Goal: Check status: Check status

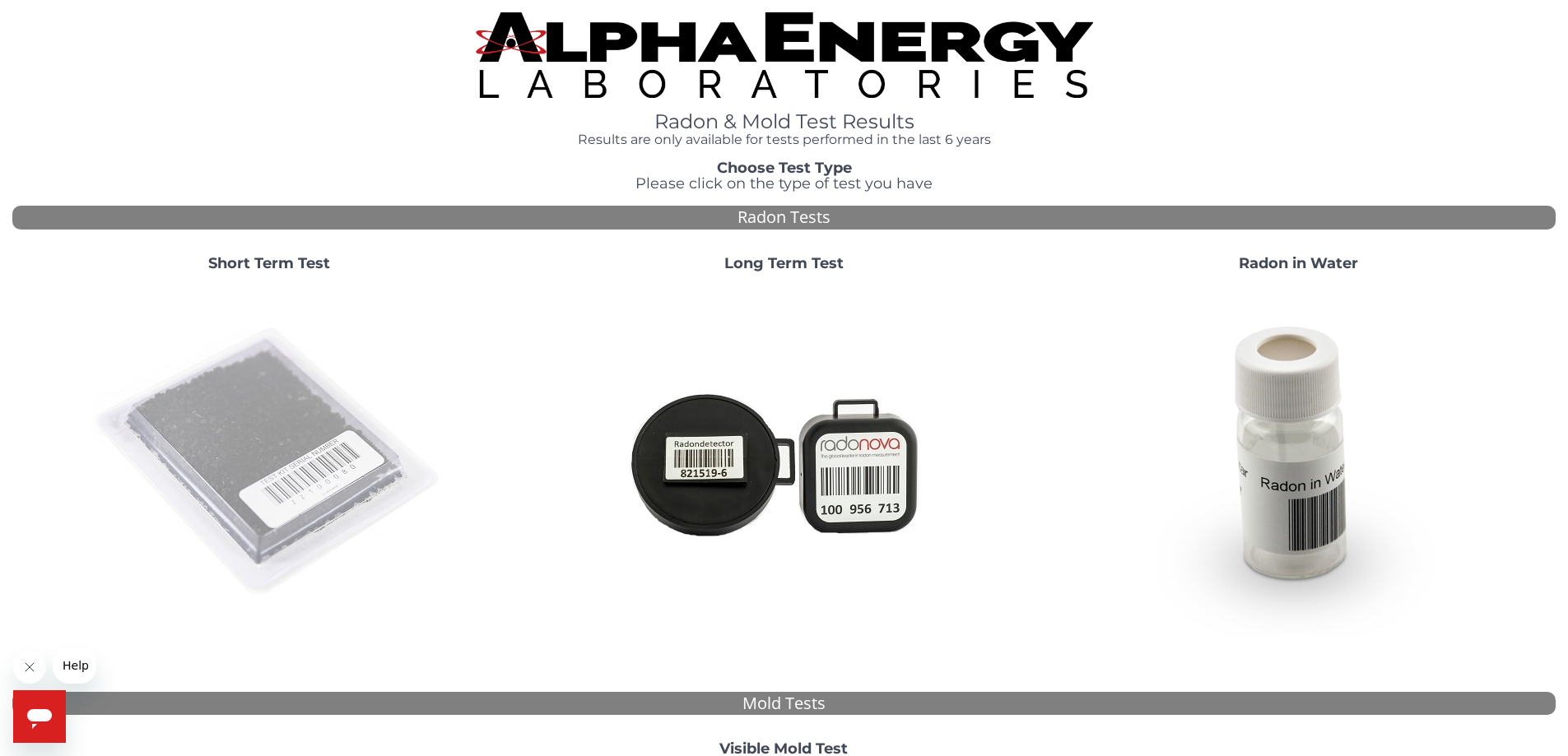
click at [268, 423] on img at bounding box center [269, 462] width 354 height 354
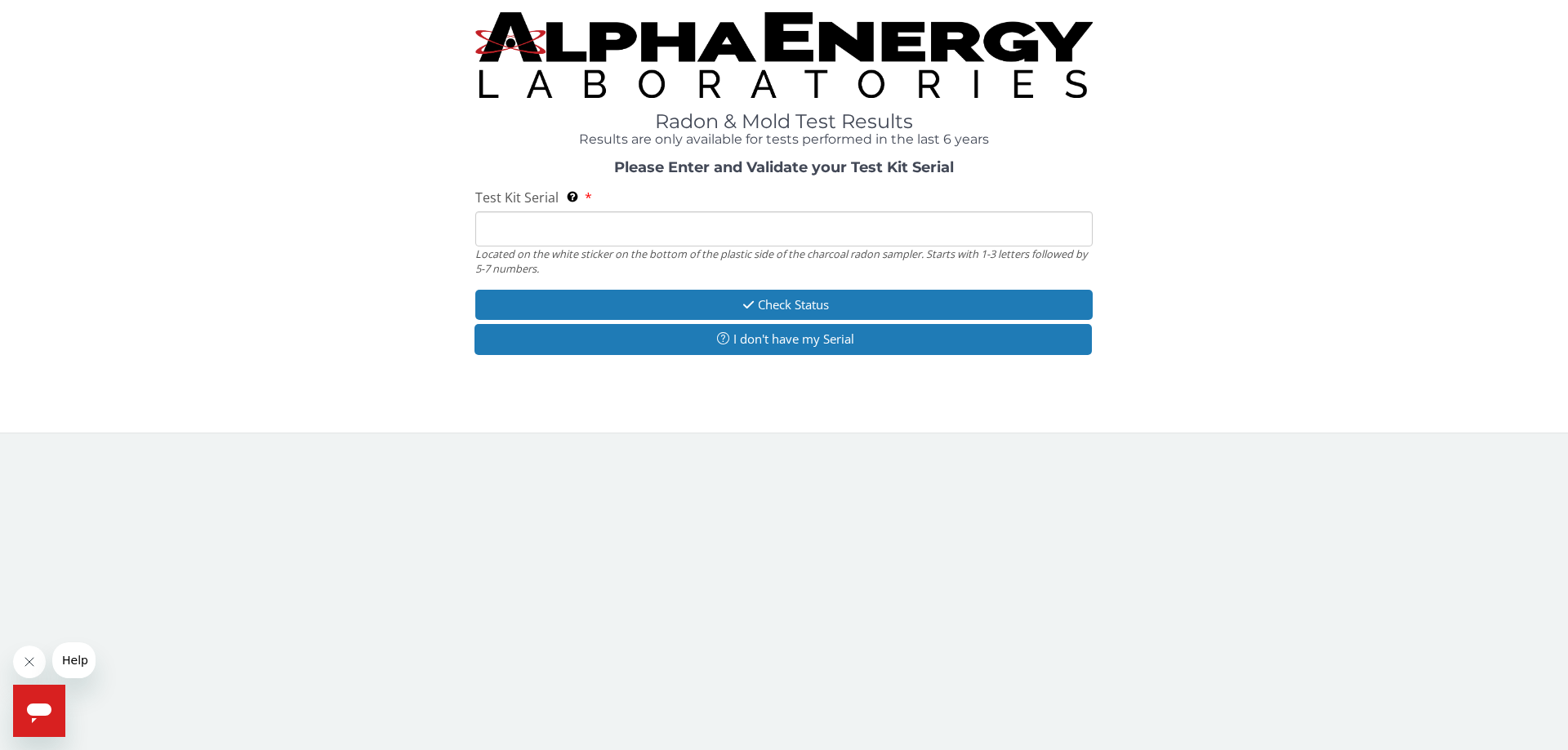
click at [636, 223] on input "Test Kit Serial Located on the white sticker on the bottom of the plastic side …" at bounding box center [784, 229] width 618 height 36
type input "AA735918"
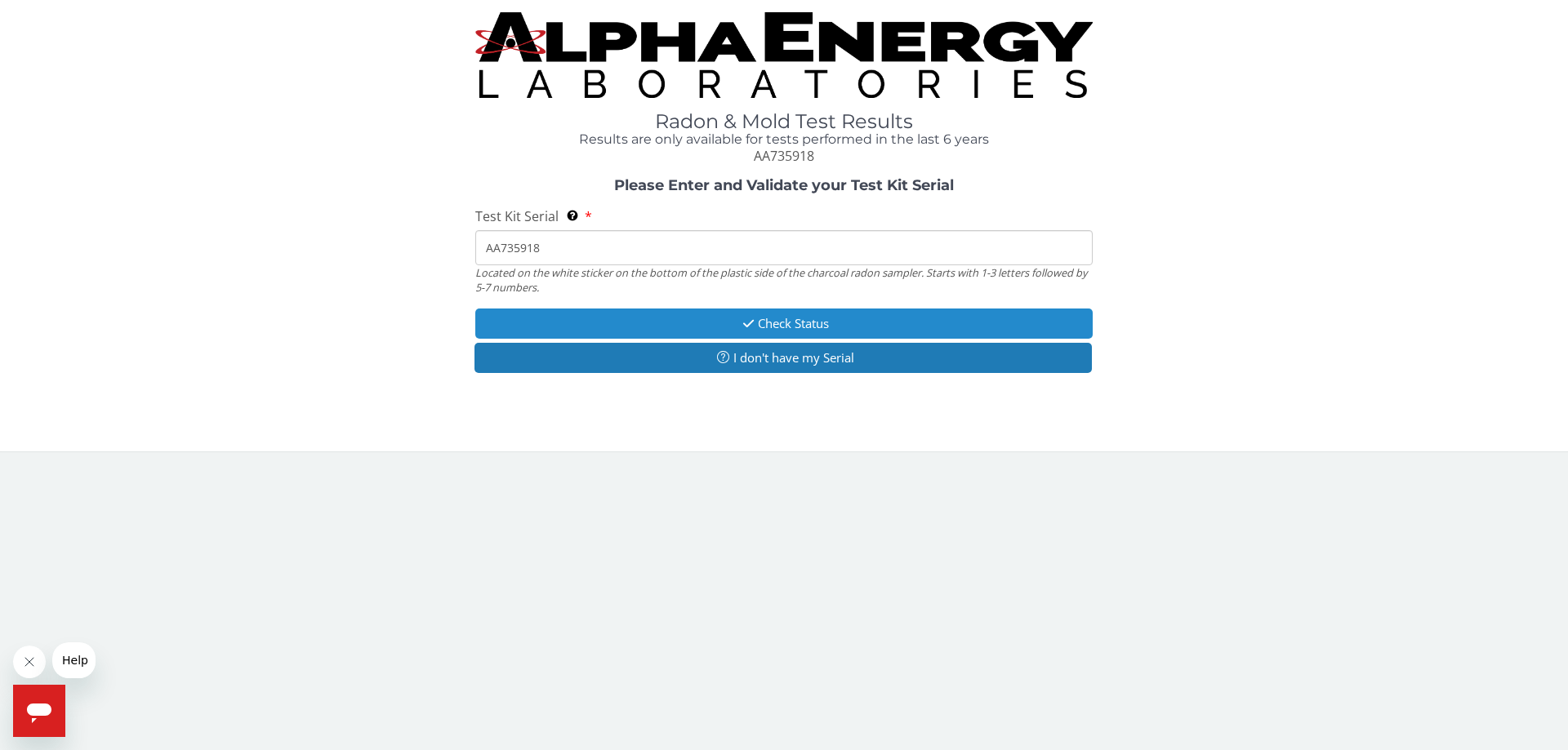
click at [755, 327] on button "Check Status" at bounding box center [784, 323] width 618 height 30
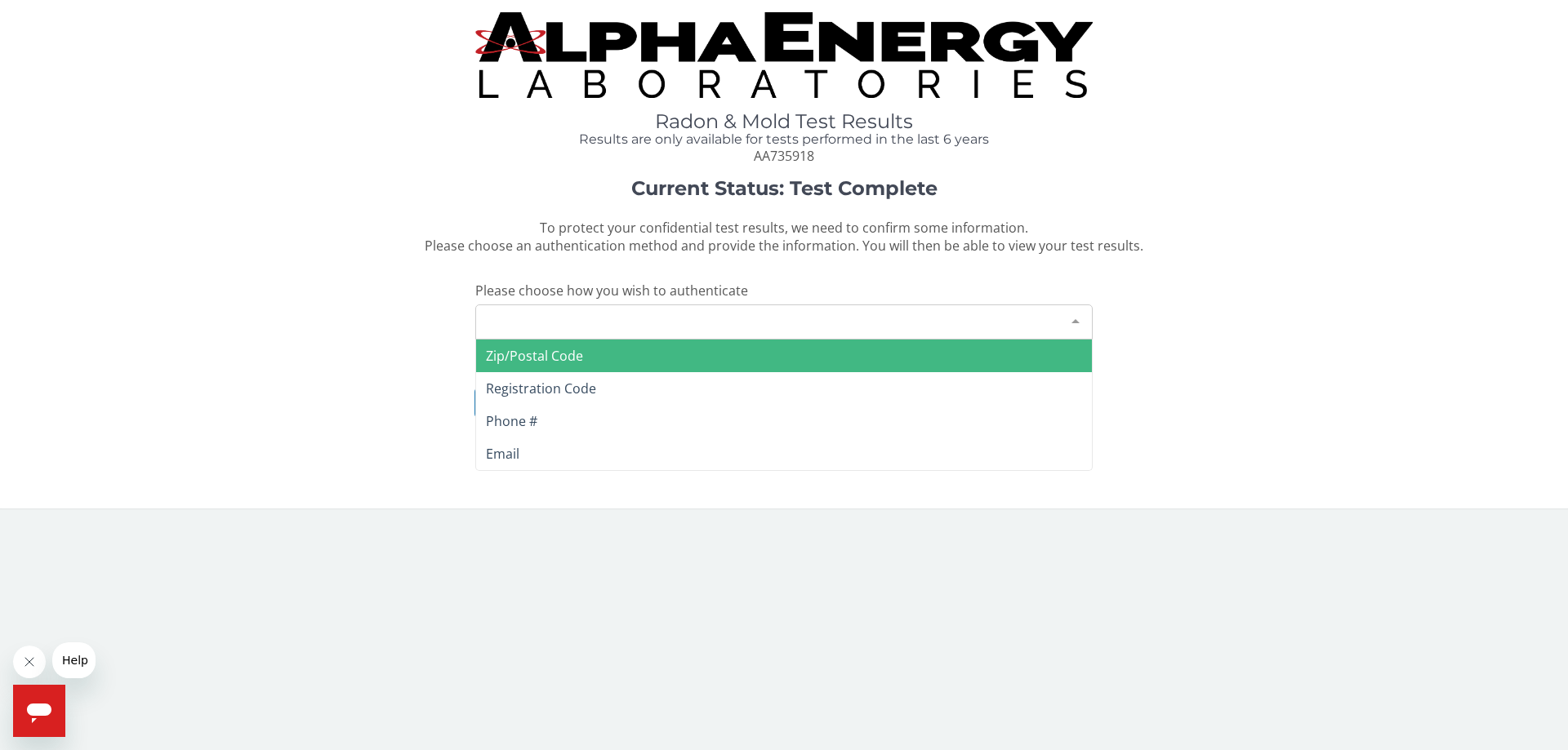
click at [653, 321] on div "Please make a selection" at bounding box center [784, 322] width 618 height 36
click at [601, 357] on span "Zip/Postal Code" at bounding box center [784, 356] width 616 height 33
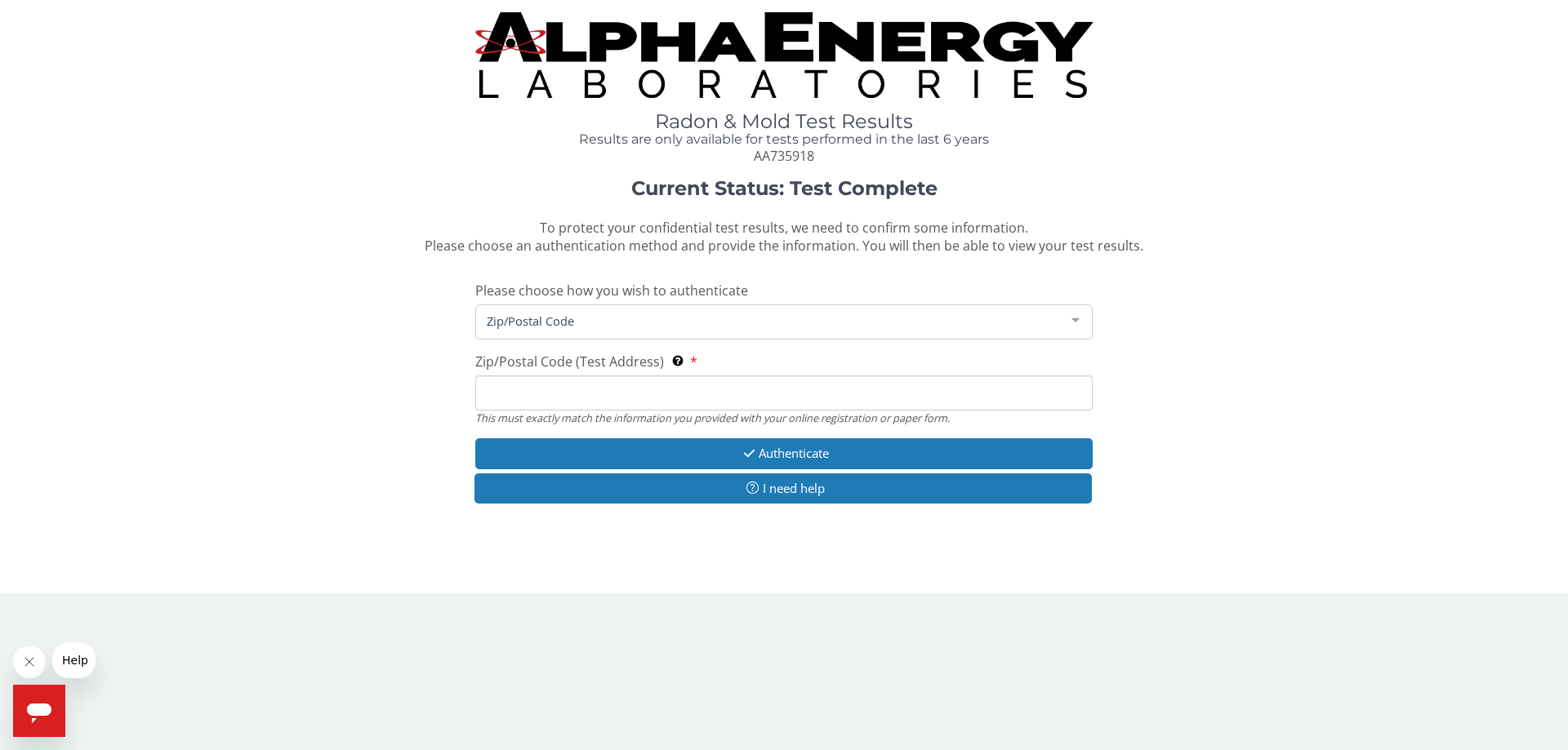
click at [560, 392] on input "Zip/Postal Code (Test Address) This must exactly match the information you prov…" at bounding box center [784, 393] width 618 height 36
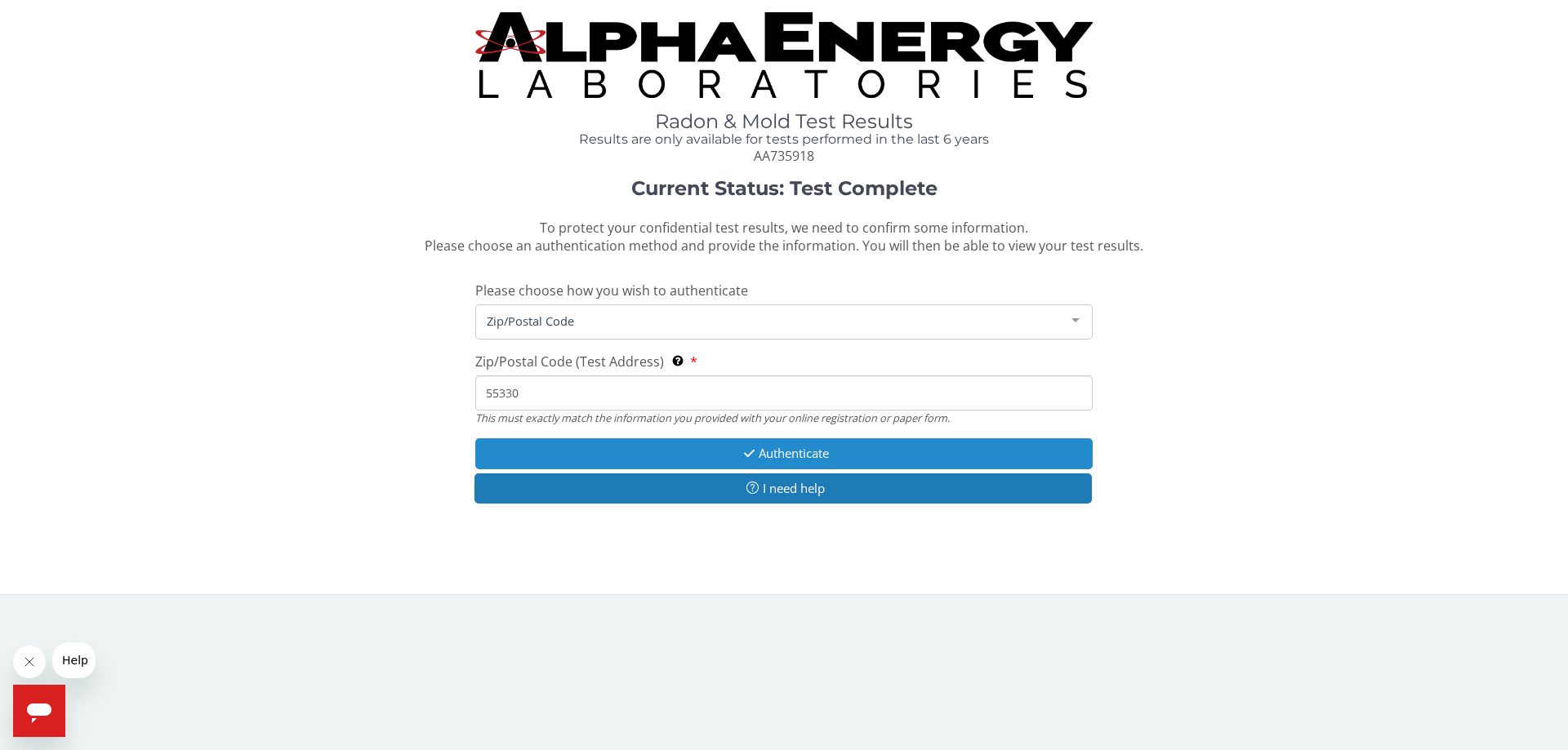
type input "55330"
click at [781, 449] on button "Authenticate" at bounding box center [784, 453] width 618 height 30
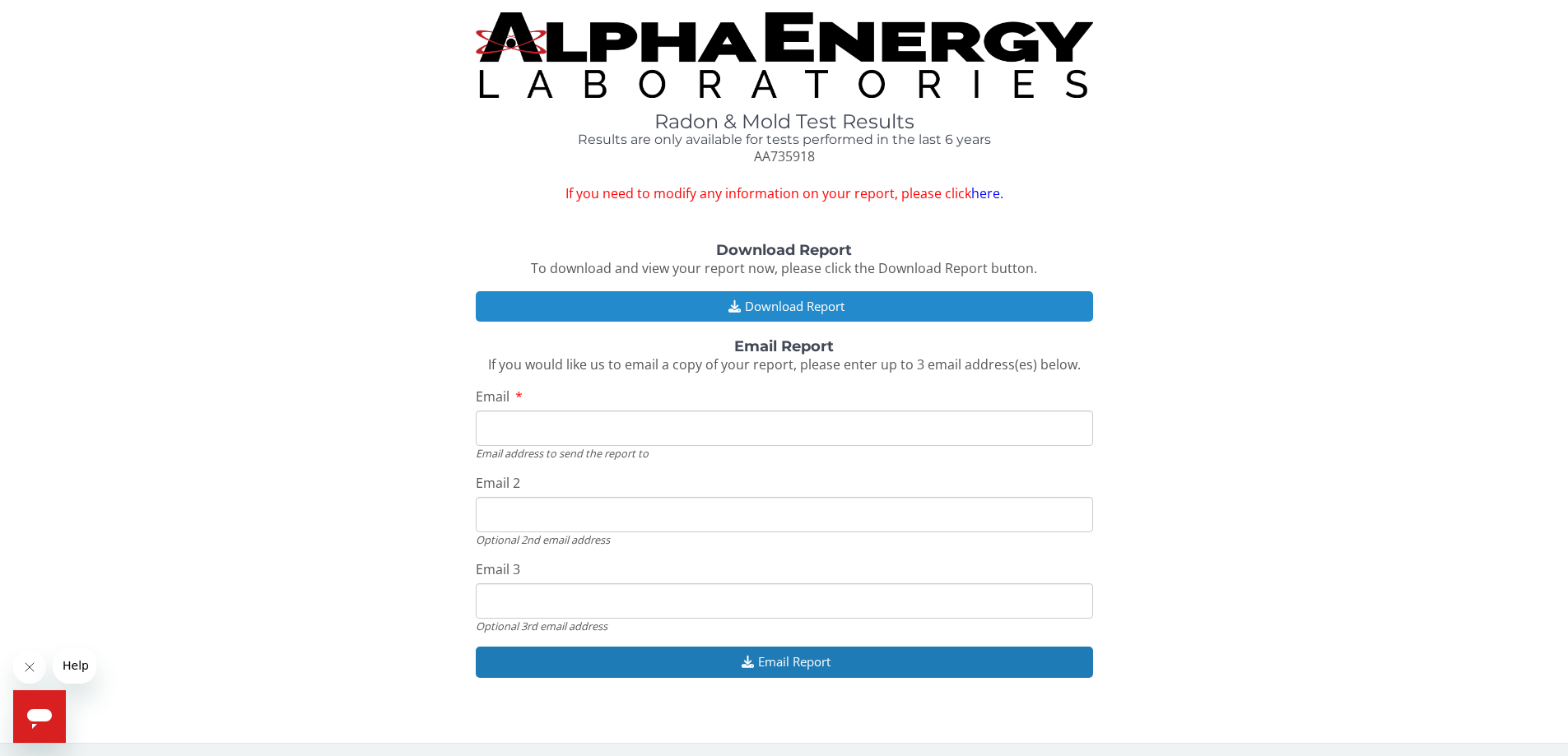
click at [792, 303] on button "Download Report" at bounding box center [784, 306] width 617 height 31
